Goal: Information Seeking & Learning: Compare options

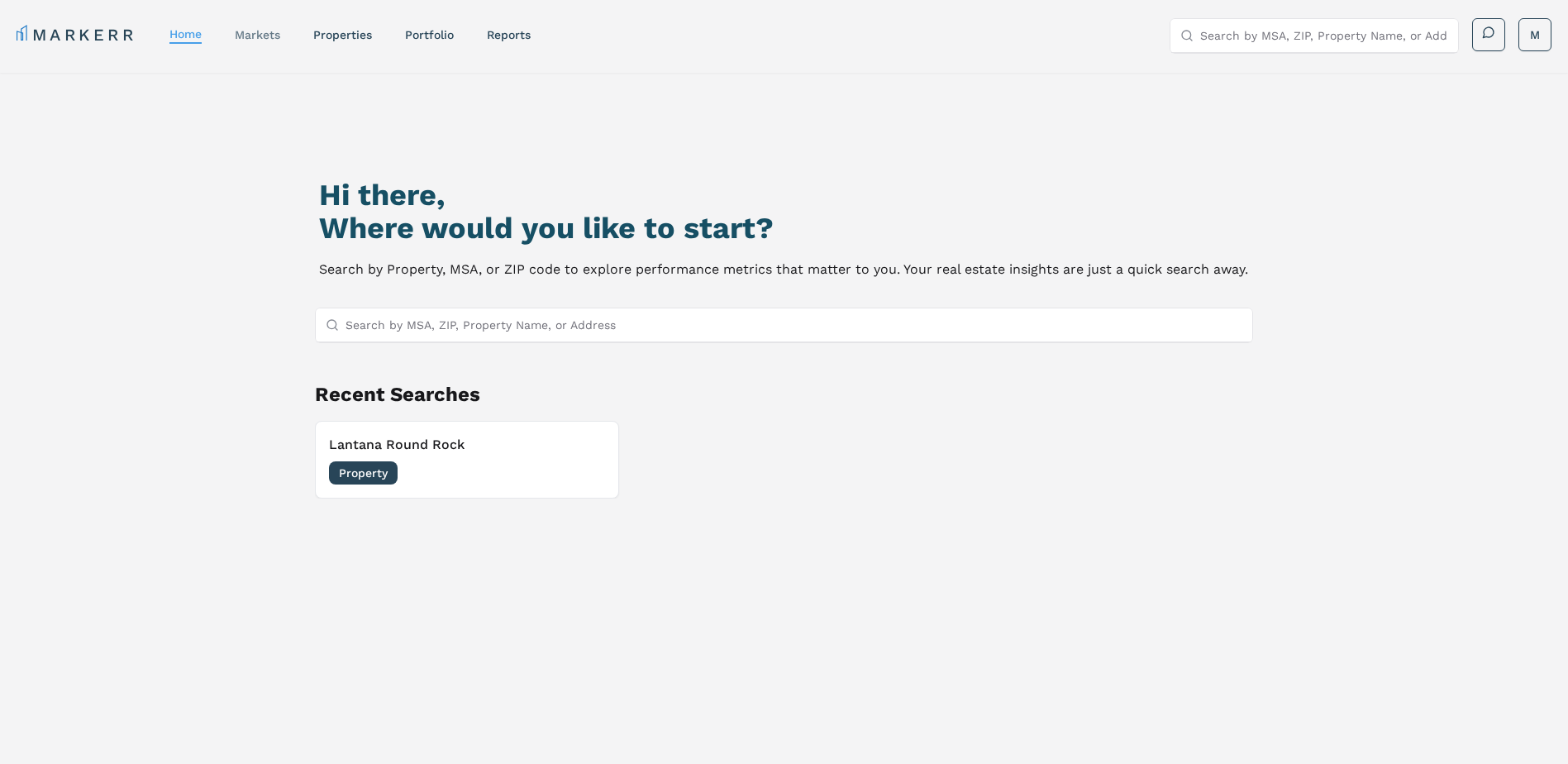
click at [269, 36] on link "markets" at bounding box center [257, 34] width 45 height 14
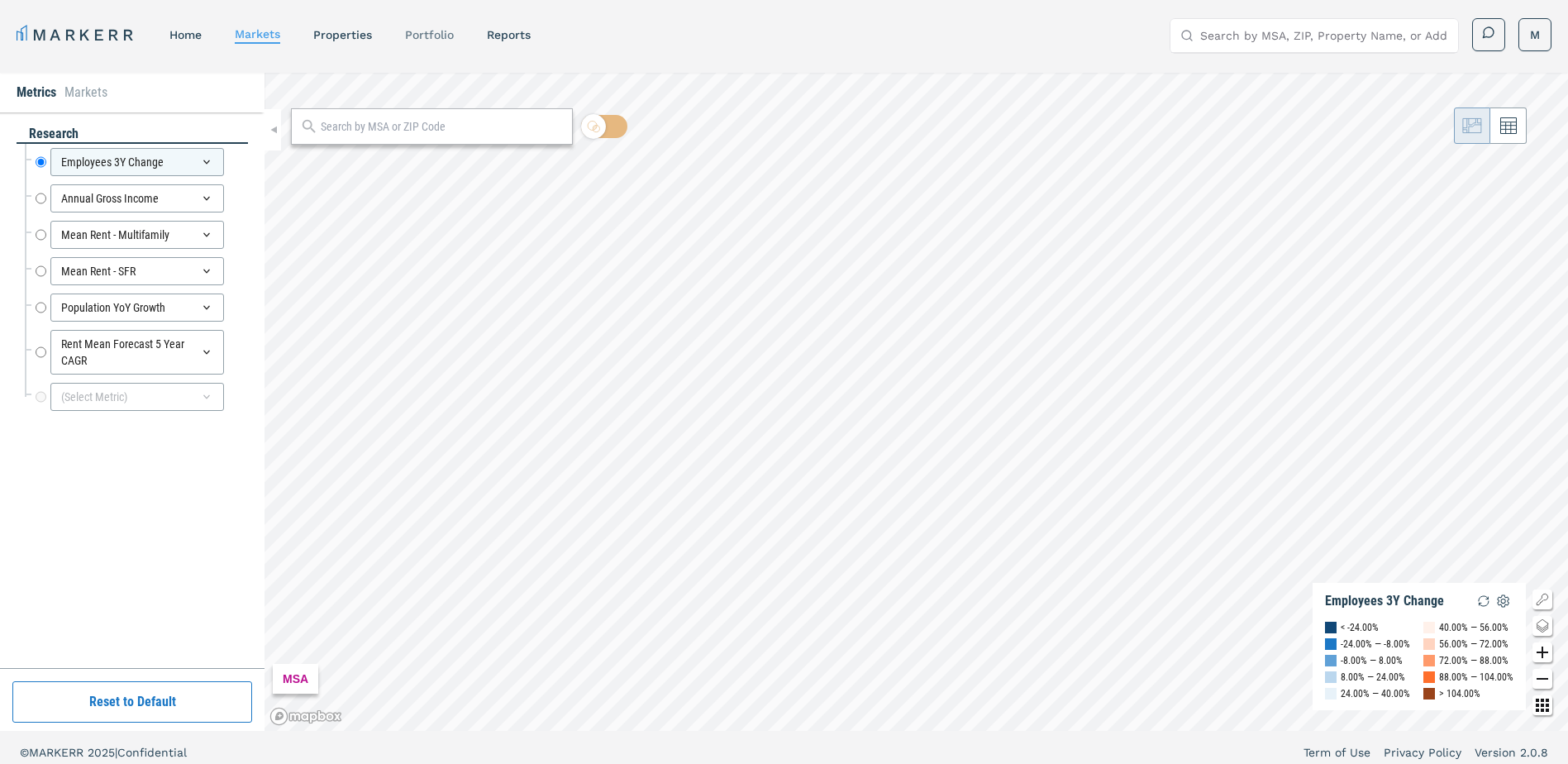
click at [416, 38] on link "Portfolio" at bounding box center [430, 34] width 49 height 14
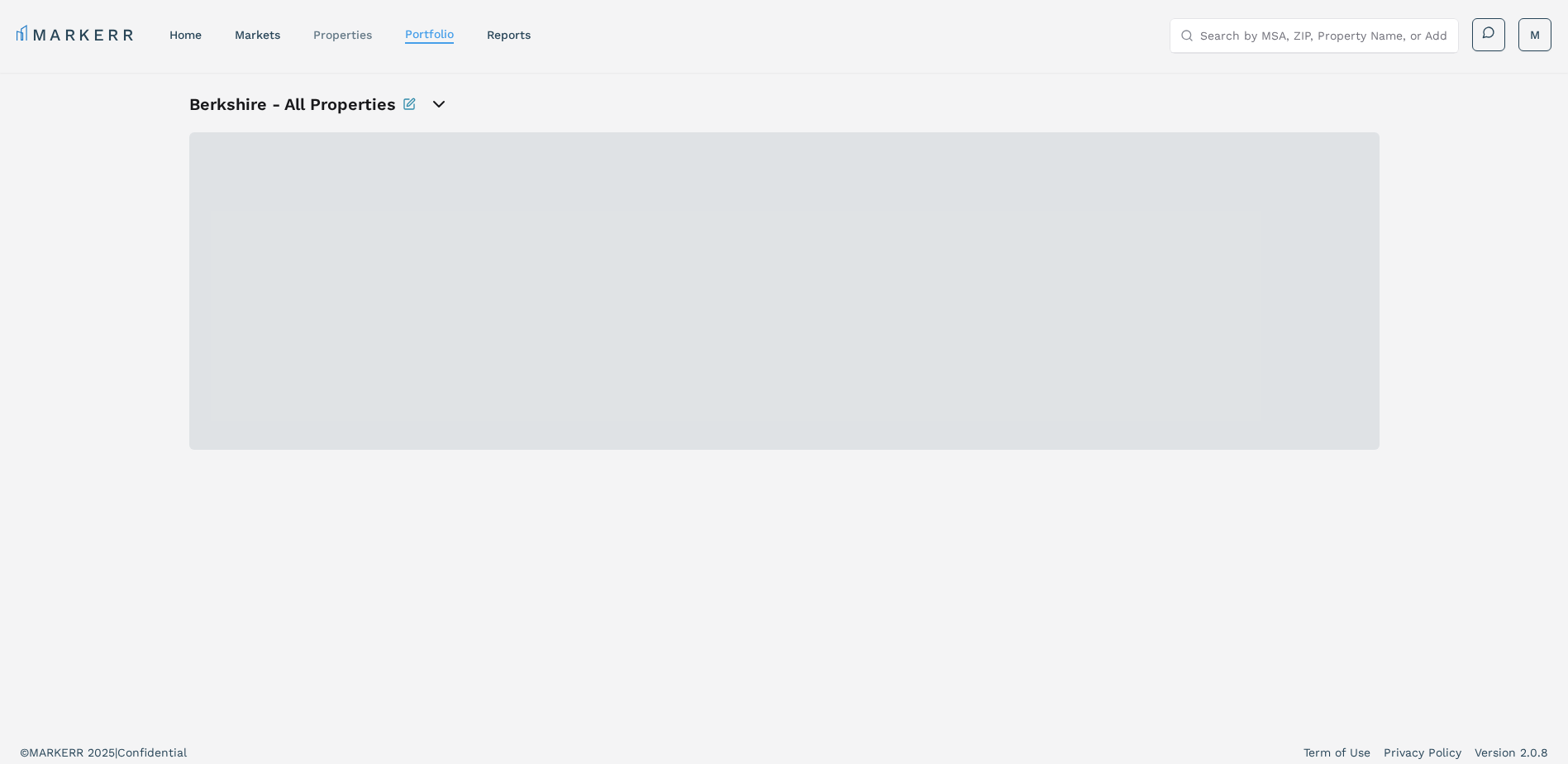
click at [356, 38] on link "properties" at bounding box center [342, 34] width 59 height 14
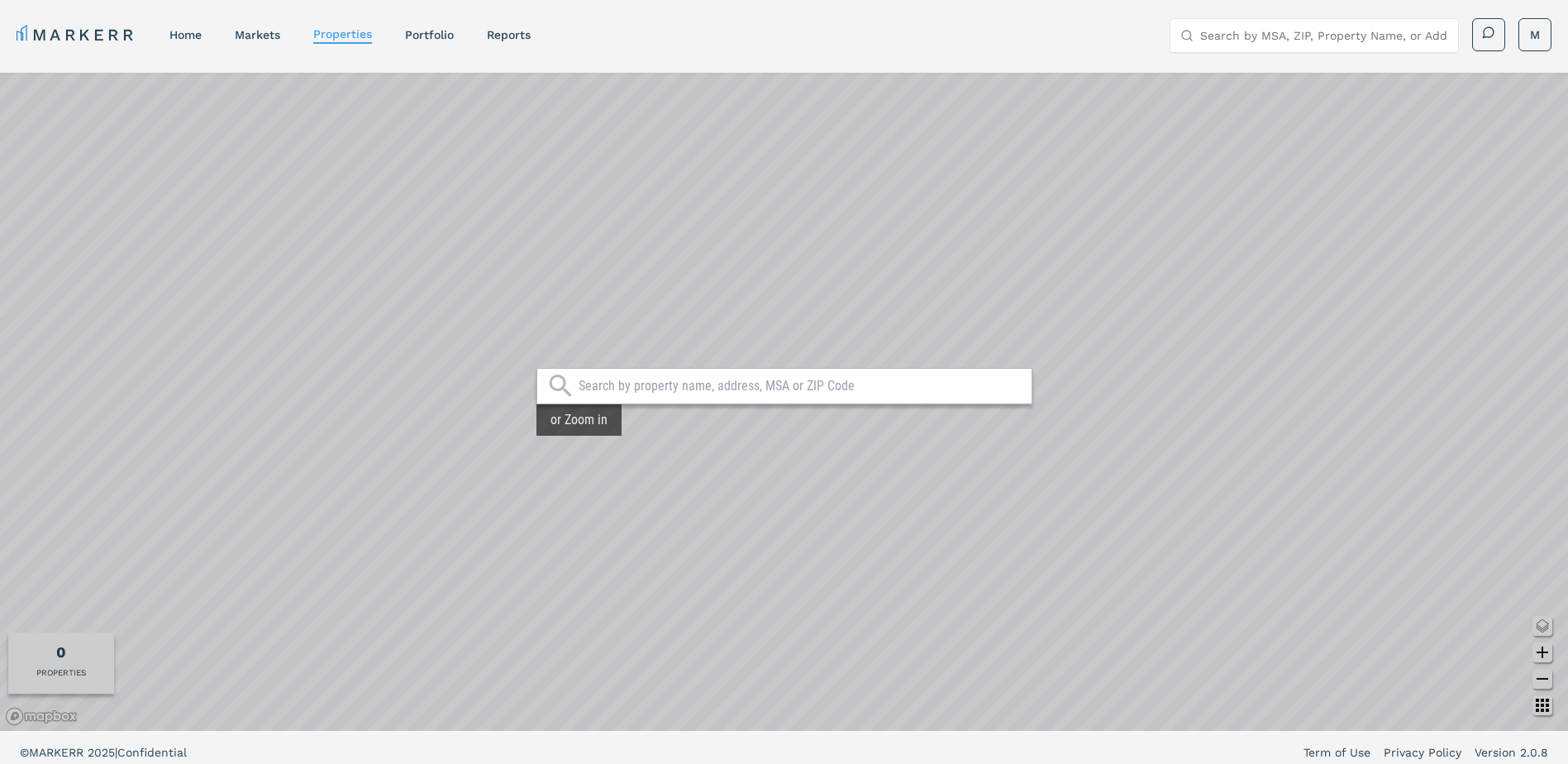
click at [674, 390] on input "text" at bounding box center [801, 386] width 444 height 16
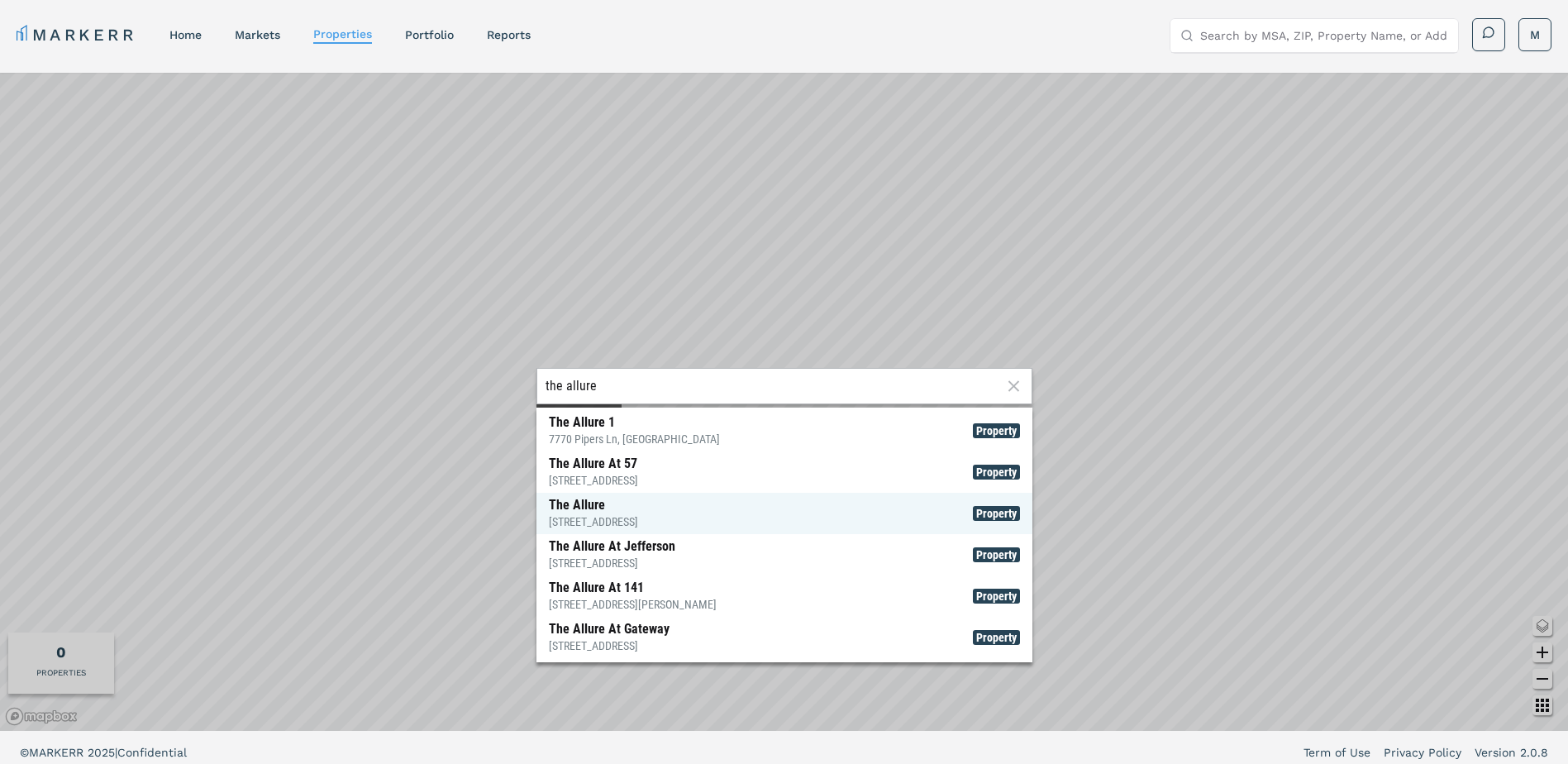
type input "the allure"
click at [569, 499] on div "The Allure [STREET_ADDRESS]" at bounding box center [593, 513] width 89 height 33
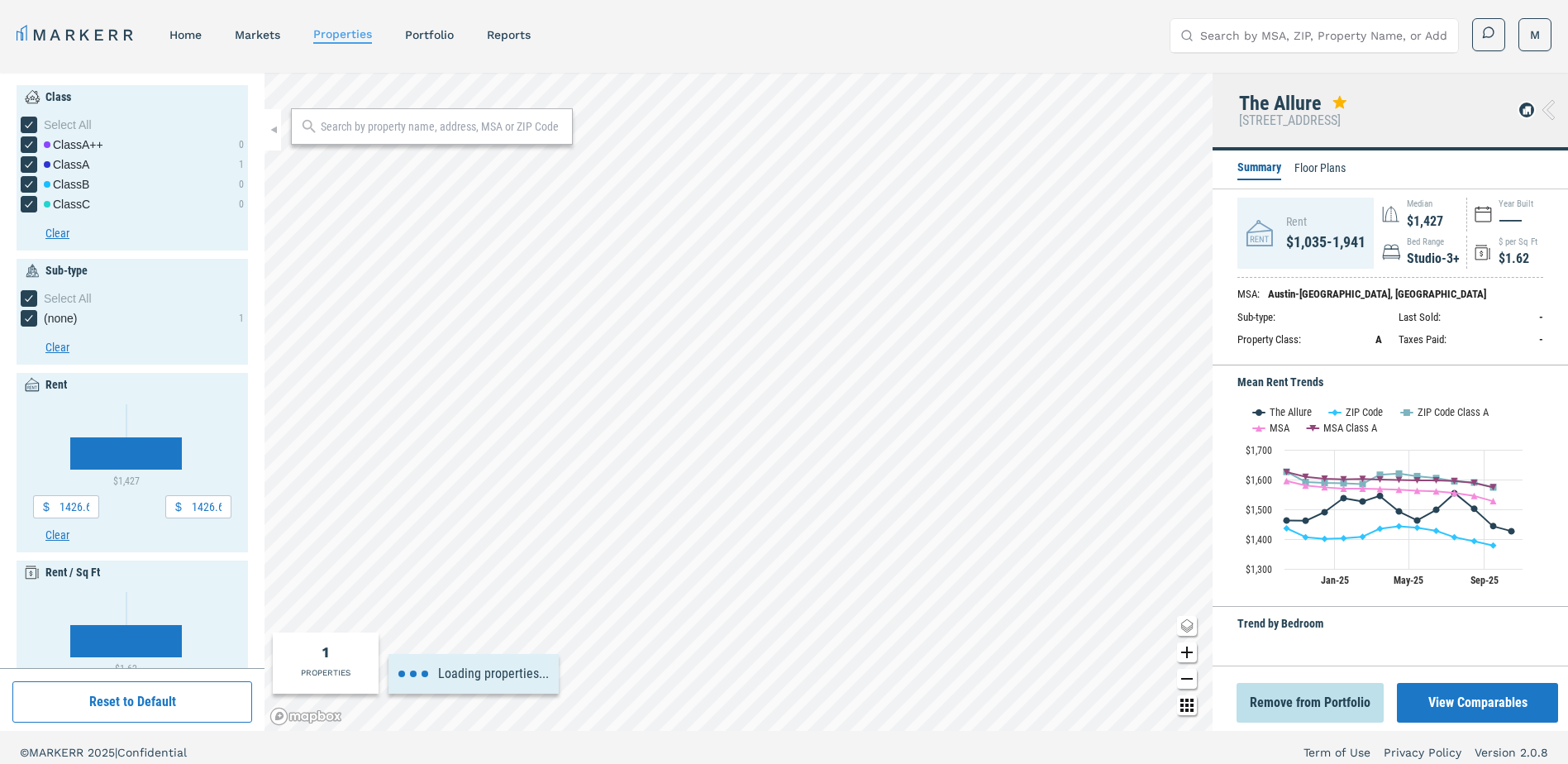
type input "1000"
type input "2200"
type input "1.3"
type input "2"
type input "2000"
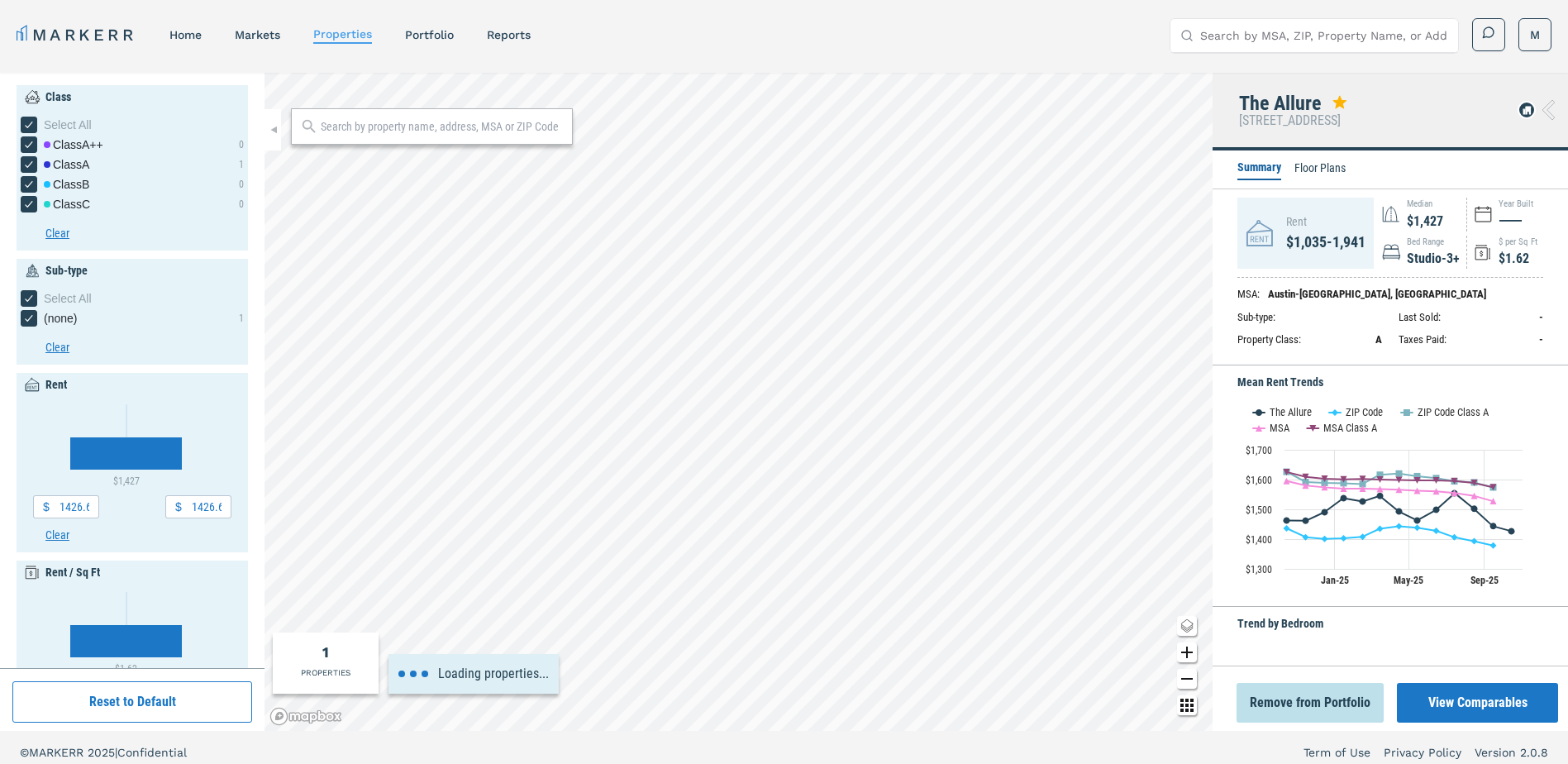
type input "2020"
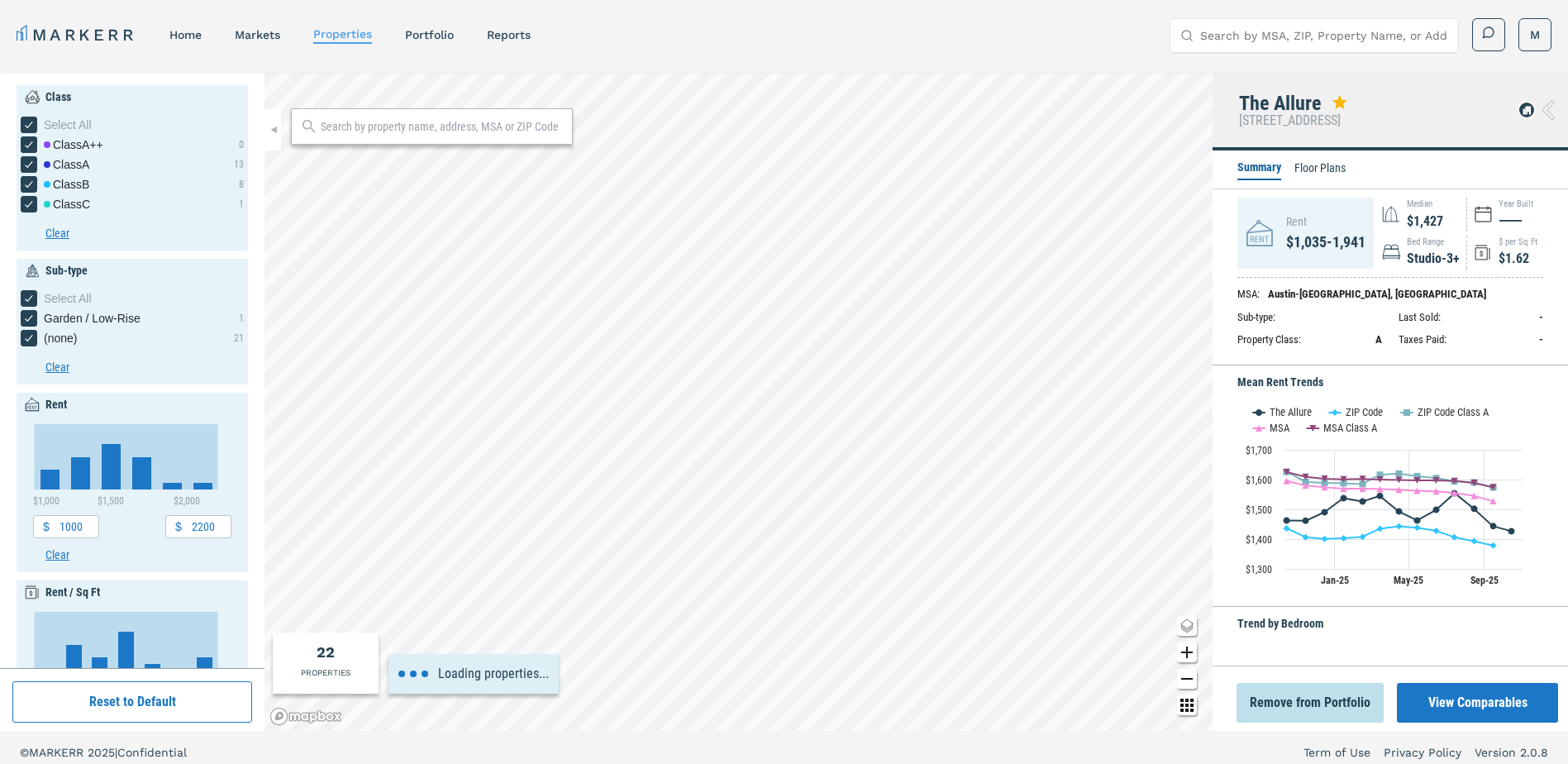
type input "500"
type input "4500"
type input "0.8"
type input "3.2"
type input "1970"
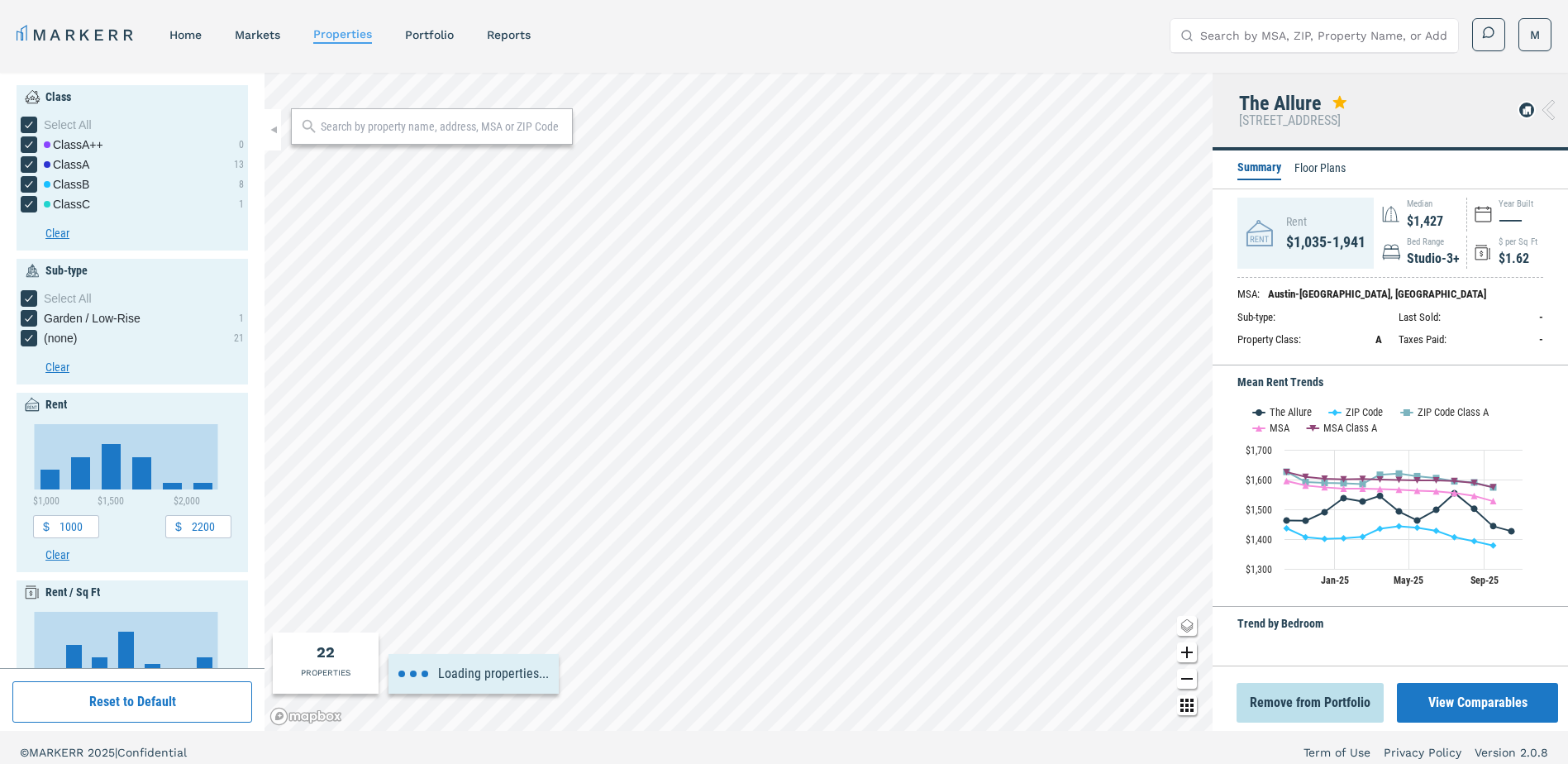
type input "2030"
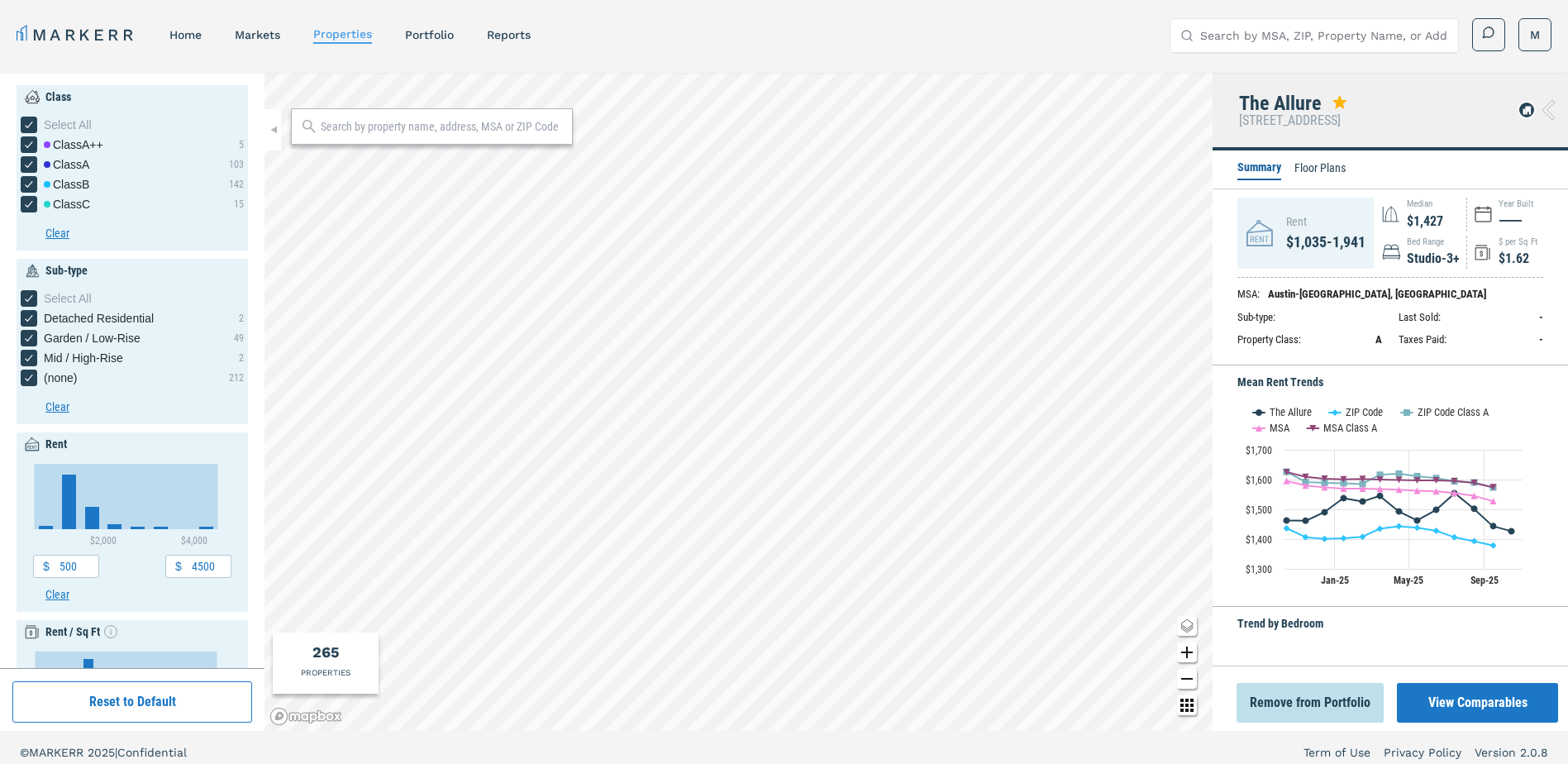
click at [1344, 170] on li "Floor Plans" at bounding box center [1320, 170] width 51 height 20
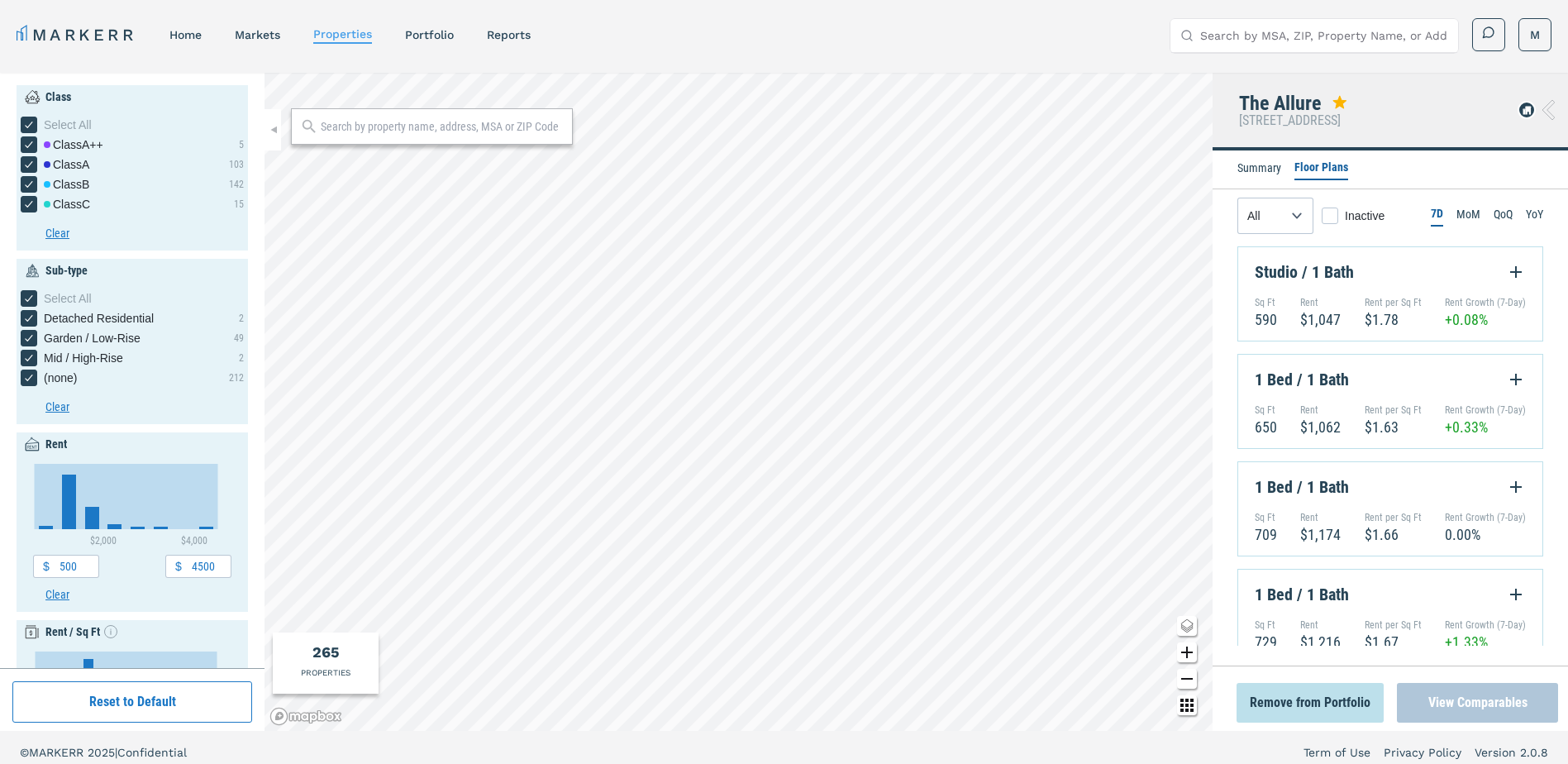
click at [1441, 691] on button "View Comparables" at bounding box center [1478, 703] width 161 height 40
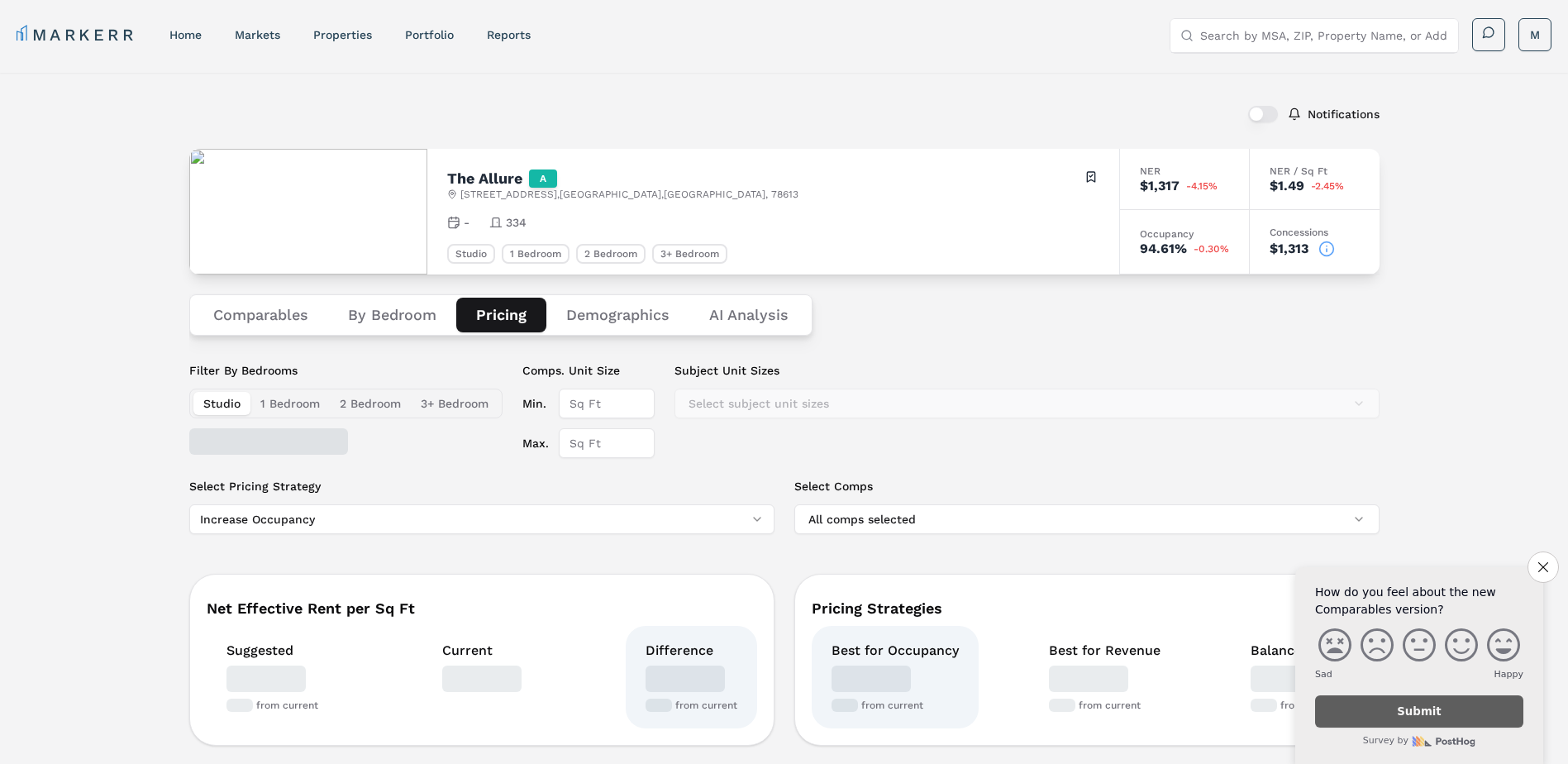
click at [513, 317] on button "Pricing" at bounding box center [501, 315] width 90 height 34
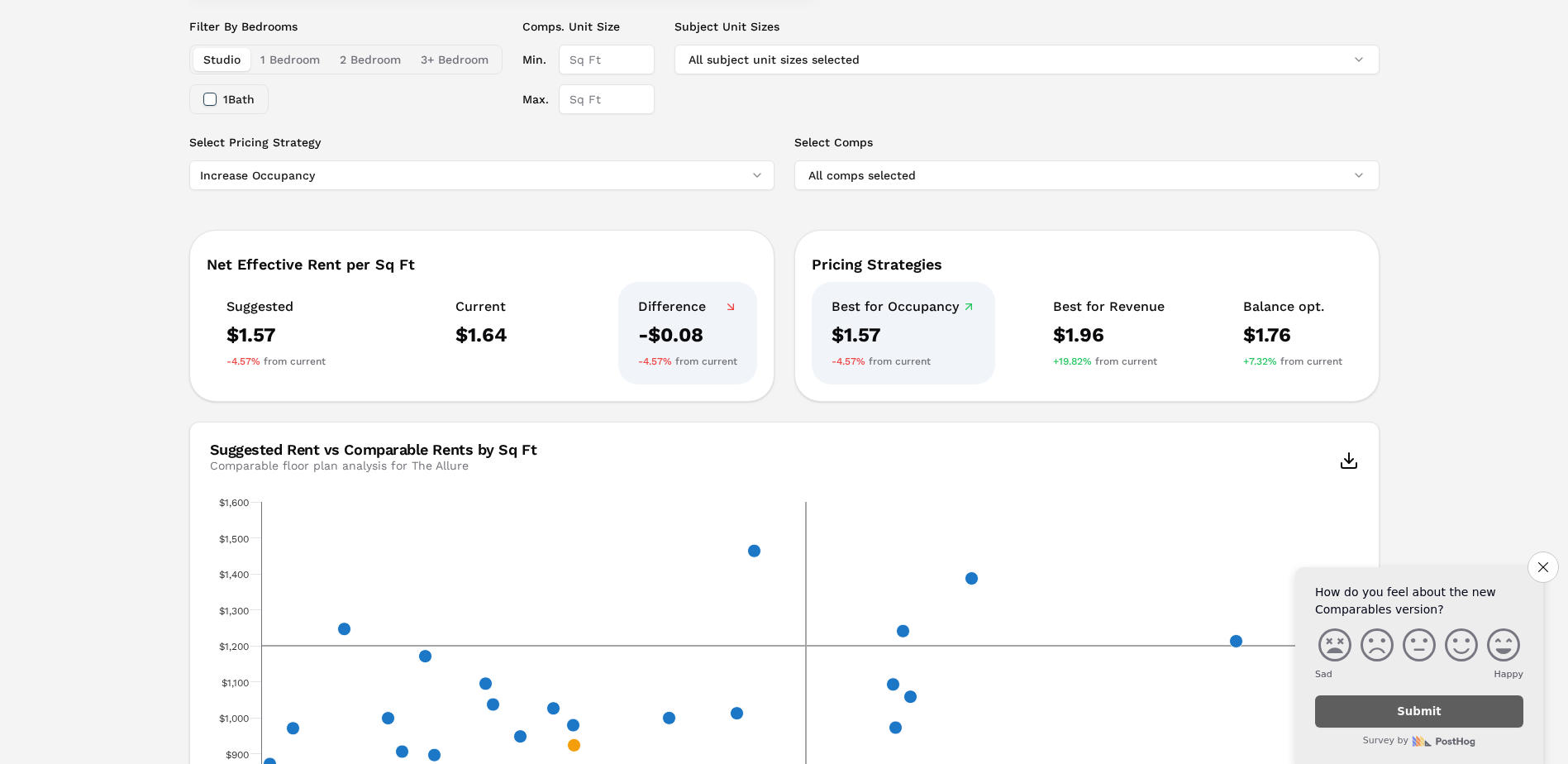
scroll to position [261, 0]
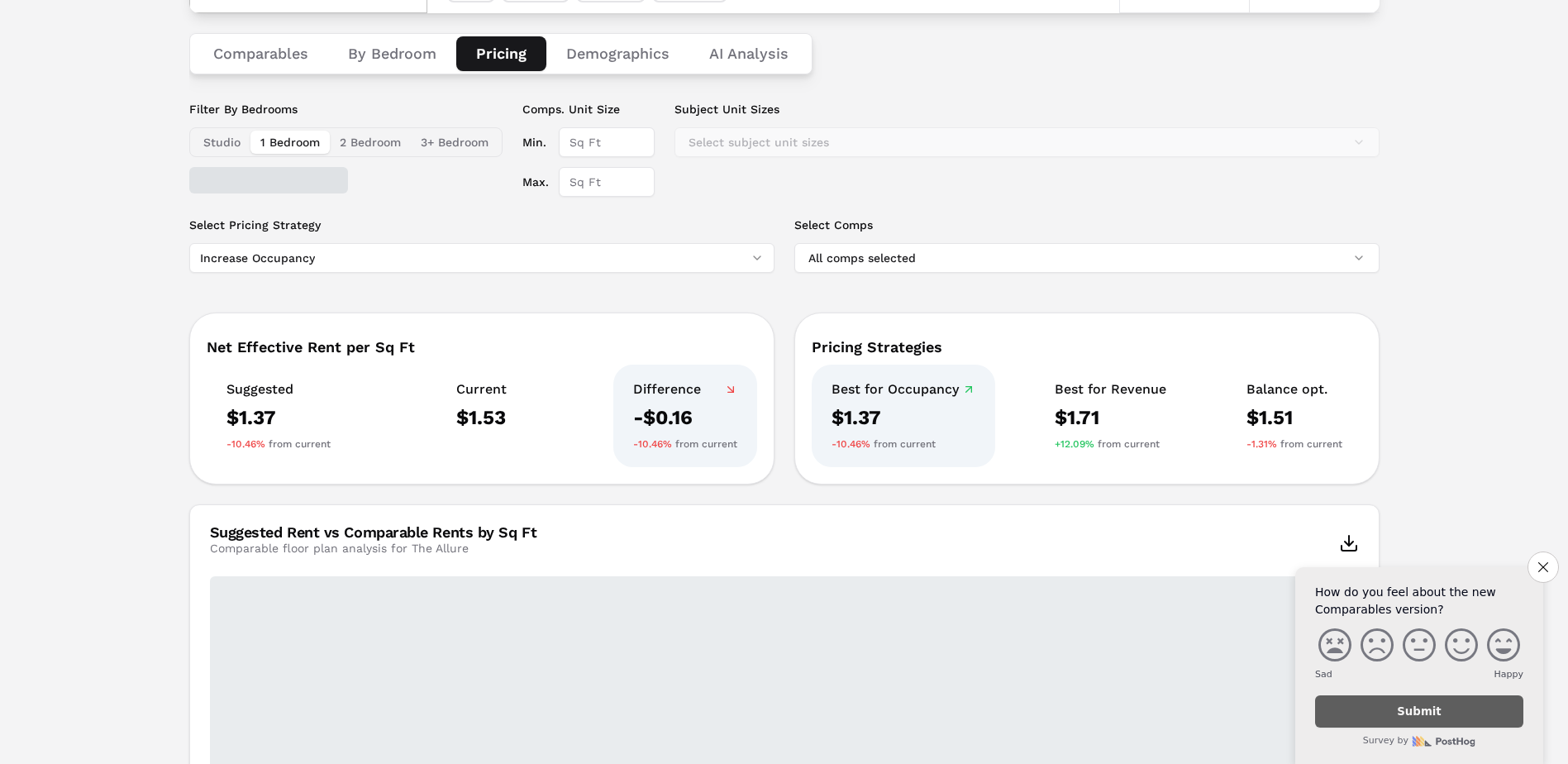
click at [271, 140] on button "1 Bedroom" at bounding box center [290, 143] width 79 height 23
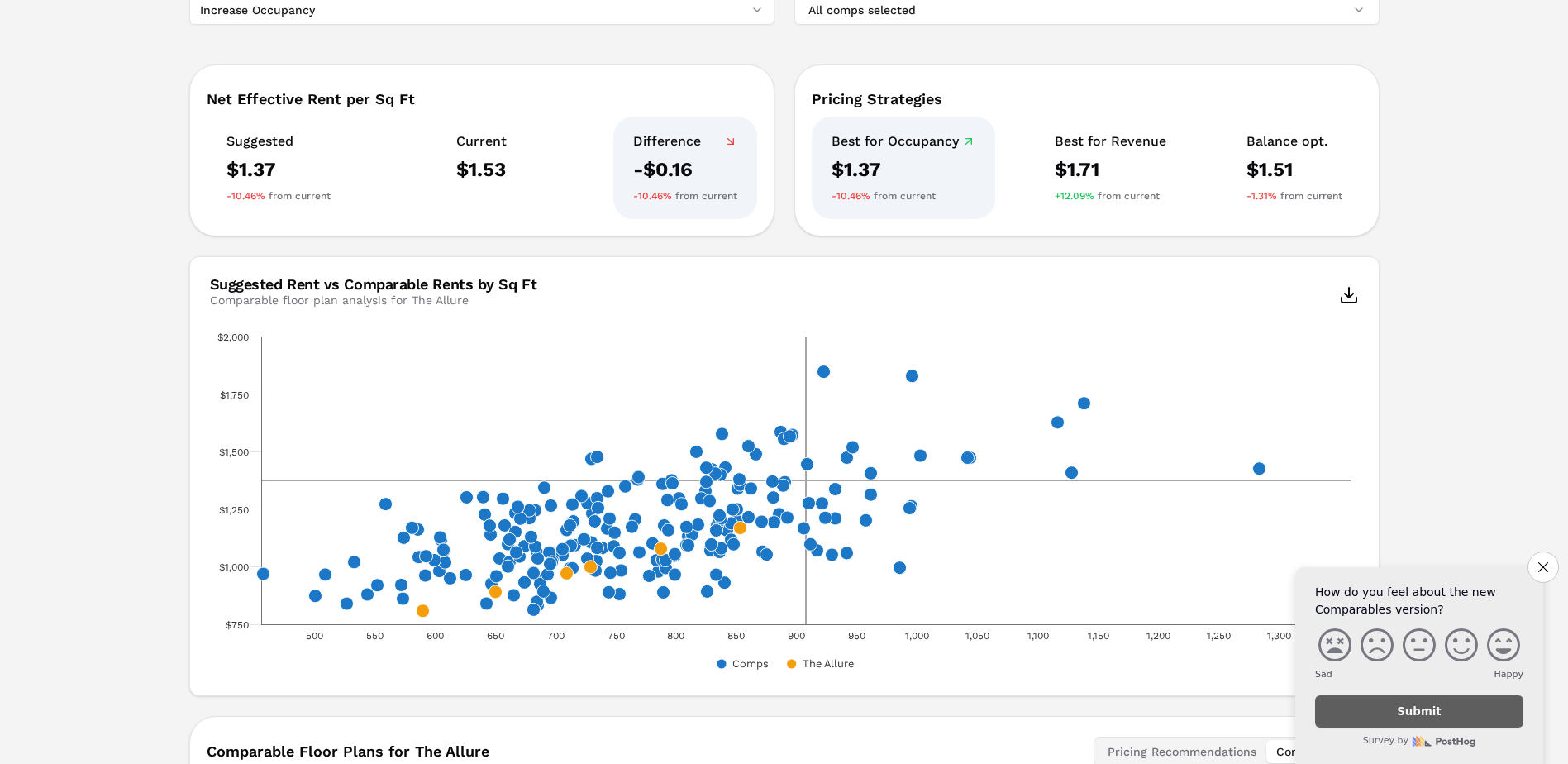
scroll to position [0, 0]
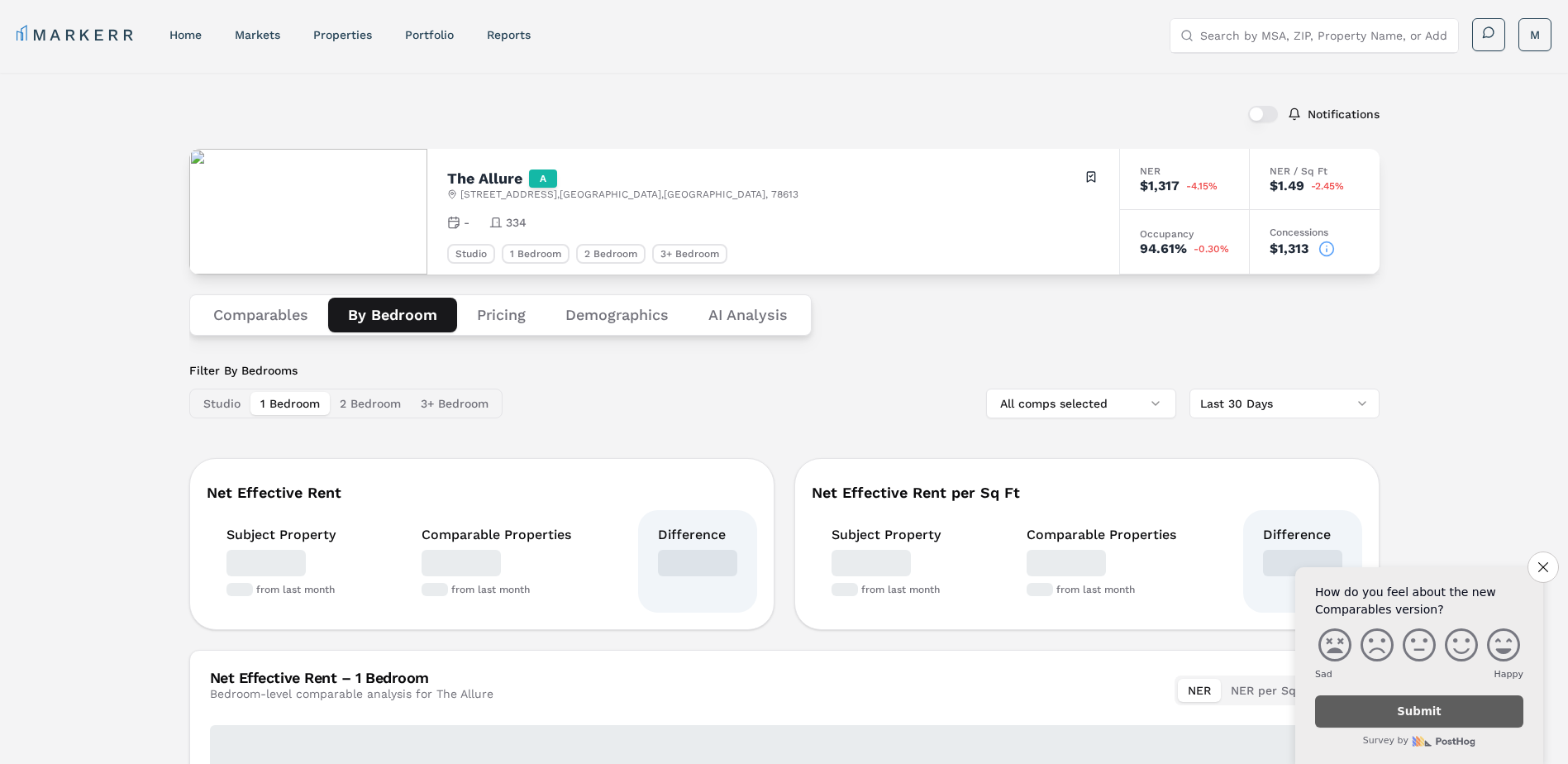
click at [394, 311] on button "By Bedroom" at bounding box center [392, 315] width 129 height 34
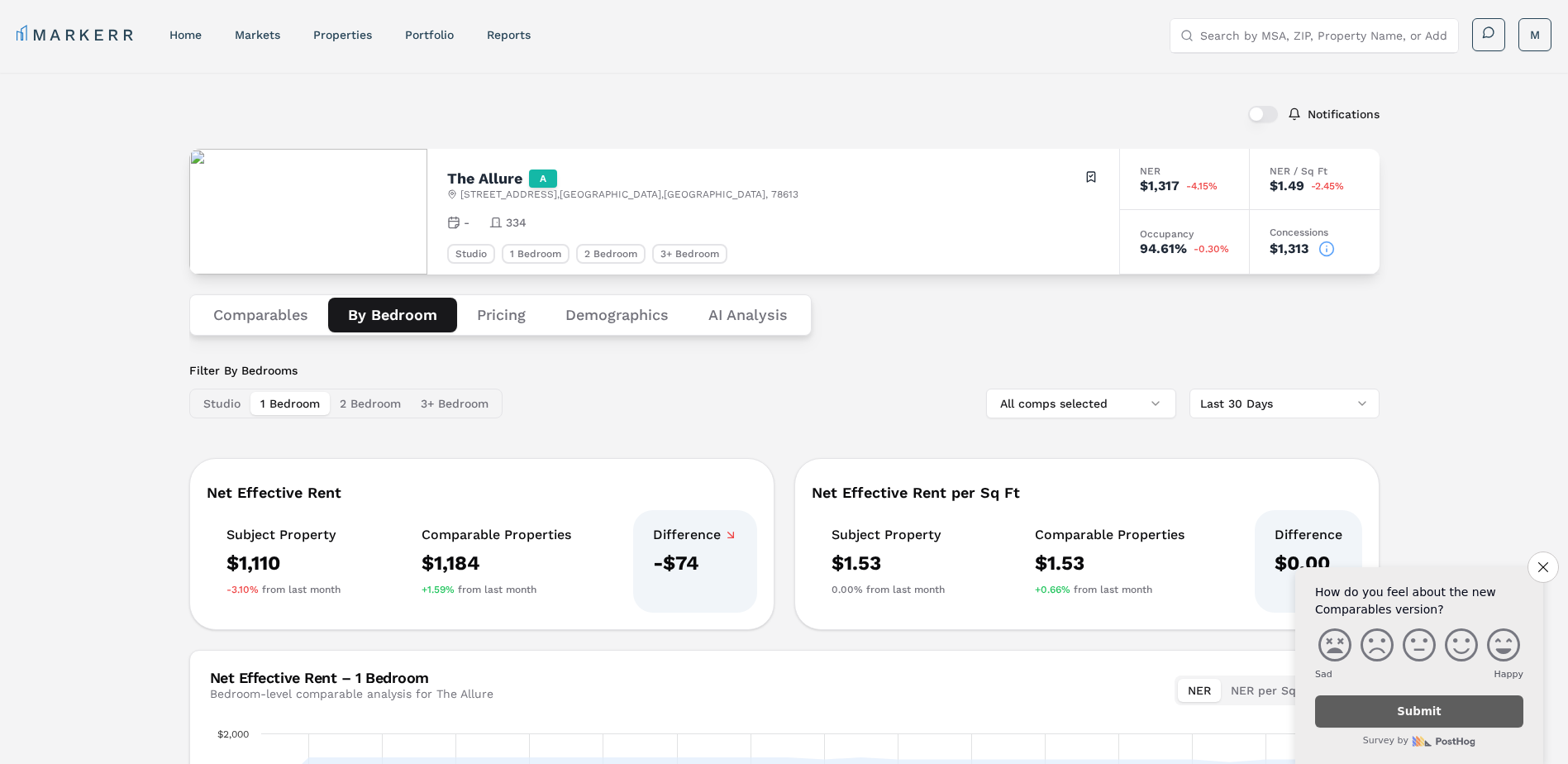
click at [268, 303] on button "Comparables" at bounding box center [260, 315] width 135 height 34
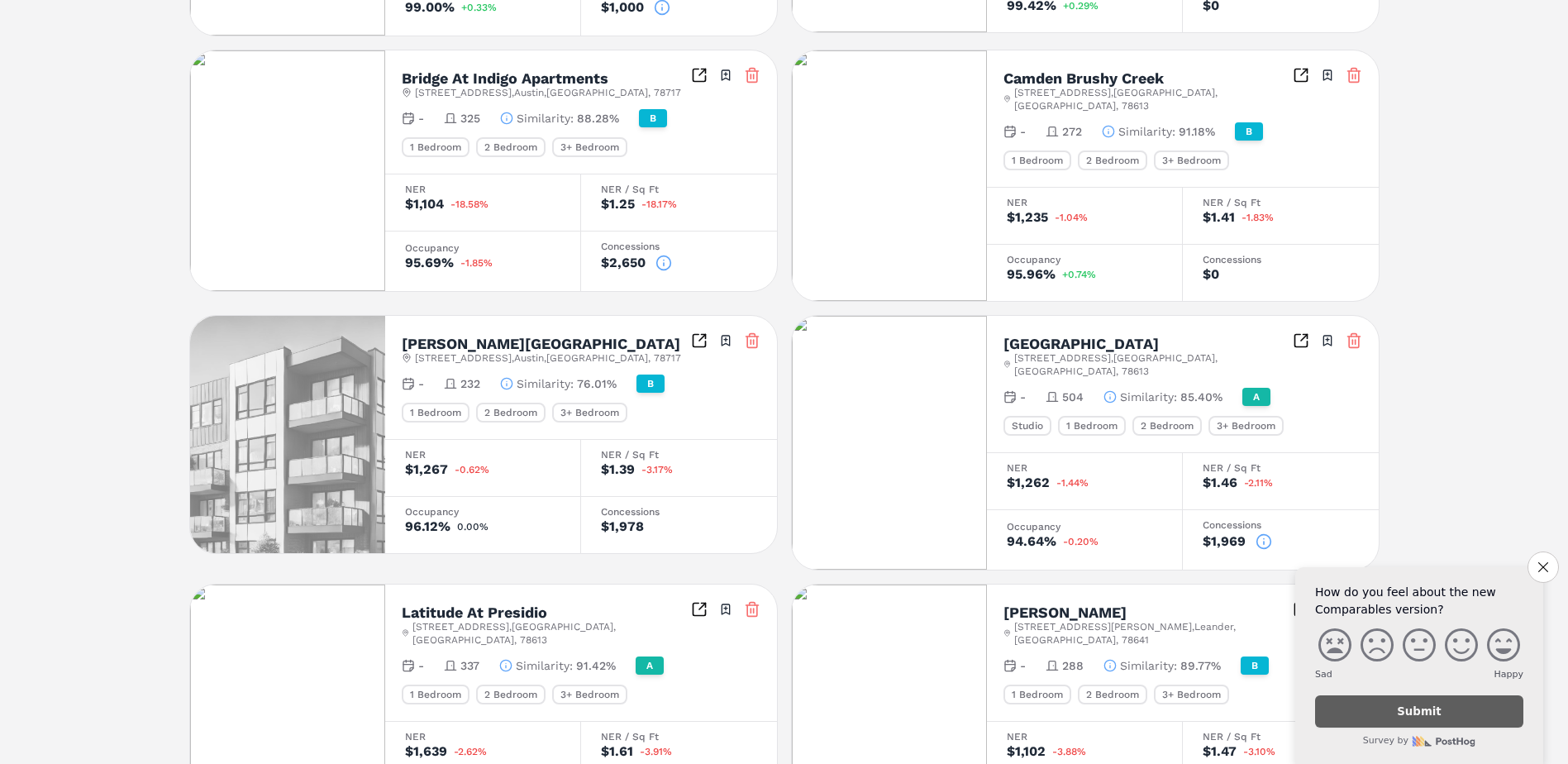
scroll to position [1323, 0]
